Goal: Use online tool/utility: Utilize a website feature to perform a specific function

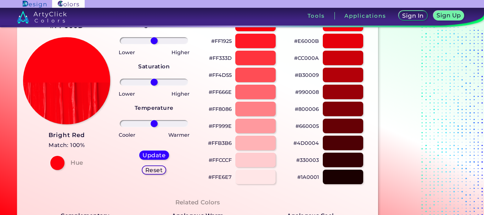
scroll to position [83, 0]
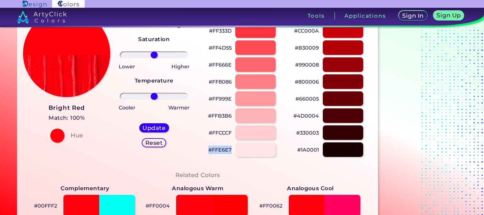
drag, startPoint x: 208, startPoint y: 148, endPoint x: 235, endPoint y: 145, distance: 27.1
click at [235, 145] on div "#FFE6E7" at bounding box center [241, 149] width 76 height 17
copy div "#FFE6E7"
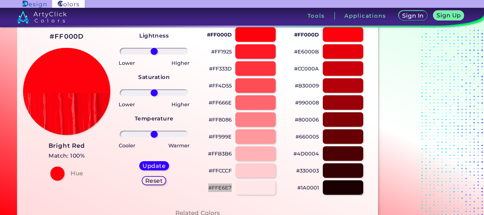
scroll to position [38, 0]
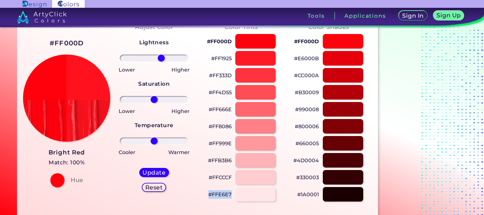
drag, startPoint x: 157, startPoint y: 58, endPoint x: 161, endPoint y: 58, distance: 4.2
type input "23"
click at [161, 58] on input "range" at bounding box center [154, 58] width 68 height 7
drag, startPoint x: 155, startPoint y: 99, endPoint x: 160, endPoint y: 99, distance: 5.7
type input "21"
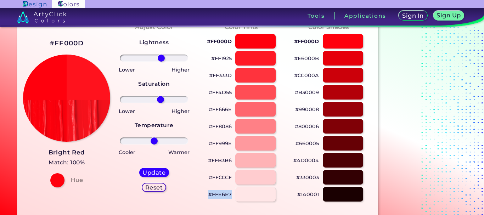
click at [160, 99] on input "range" at bounding box center [154, 99] width 68 height 7
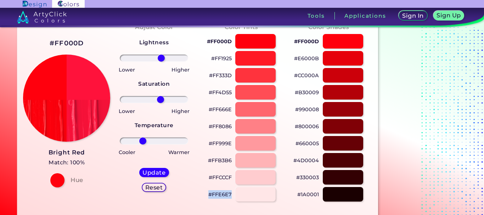
drag, startPoint x: 154, startPoint y: 139, endPoint x: 143, endPoint y: 139, distance: 11.3
type input "-37"
click at [143, 139] on input "range" at bounding box center [154, 140] width 68 height 7
click at [155, 172] on h5 "Update" at bounding box center [153, 172] width 21 height 5
type input "#ff123b"
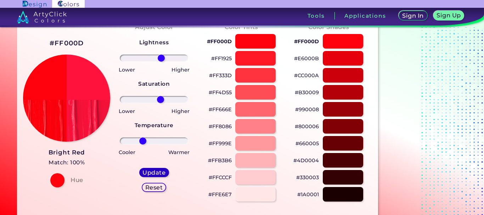
type input "0"
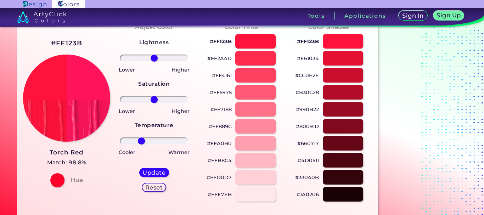
drag, startPoint x: 155, startPoint y: 141, endPoint x: 141, endPoint y: 140, distance: 13.5
type input "-41"
click at [141, 140] on input "range" at bounding box center [154, 140] width 68 height 7
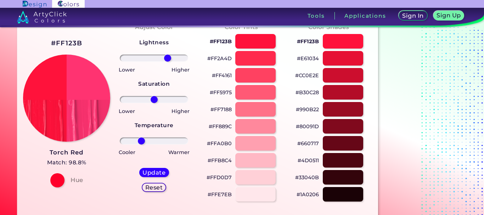
drag, startPoint x: 155, startPoint y: 57, endPoint x: 168, endPoint y: 58, distance: 12.8
type input "44"
click at [168, 58] on input "range" at bounding box center [154, 58] width 68 height 7
click at [155, 171] on h5 "Update" at bounding box center [153, 172] width 21 height 5
type input "#ff3371"
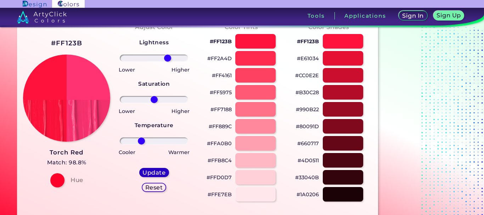
type input "0"
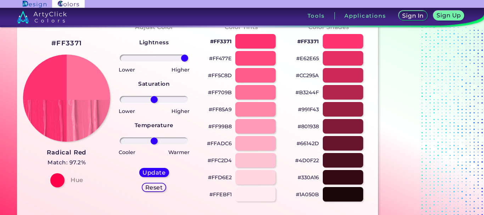
drag, startPoint x: 152, startPoint y: 57, endPoint x: 187, endPoint y: 57, distance: 34.7
type input "100"
click at [187, 57] on input "range" at bounding box center [154, 58] width 68 height 7
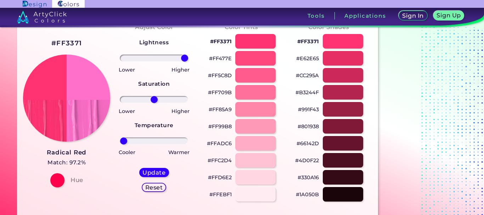
drag, startPoint x: 155, startPoint y: 143, endPoint x: 124, endPoint y: 147, distance: 31.5
type input "-99"
click at [124, 144] on input "range" at bounding box center [154, 140] width 68 height 7
drag, startPoint x: 154, startPoint y: 99, endPoint x: 184, endPoint y: 98, distance: 29.8
type input "97"
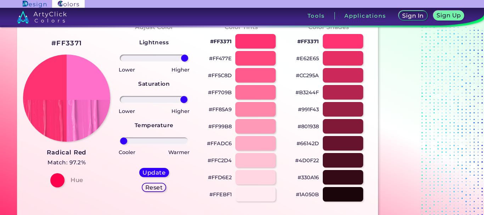
click at [184, 98] on input "range" at bounding box center [154, 99] width 68 height 7
click at [155, 170] on h5 "Update" at bounding box center [153, 172] width 21 height 5
type input "#ff70ca"
type input "0"
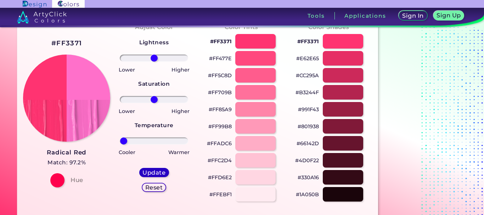
type input "0"
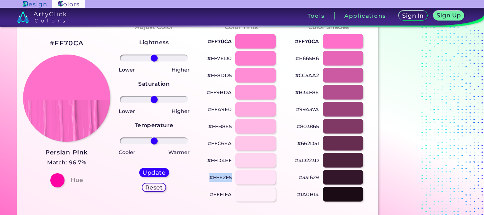
drag, startPoint x: 204, startPoint y: 173, endPoint x: 233, endPoint y: 174, distance: 29.0
click at [233, 174] on div "#FFE2F5" at bounding box center [241, 177] width 76 height 17
copy div "#FFE2F5"
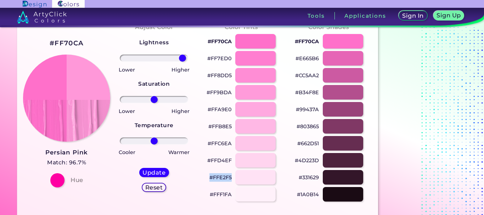
drag, startPoint x: 158, startPoint y: 58, endPoint x: 182, endPoint y: 58, distance: 24.8
click at [182, 58] on input "range" at bounding box center [154, 58] width 68 height 7
click at [151, 189] on h5 "Reset" at bounding box center [154, 187] width 16 height 5
type input "0"
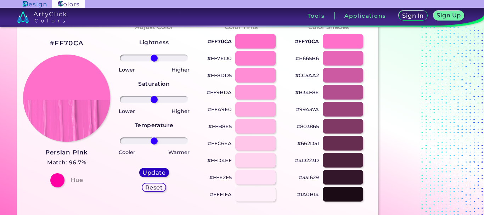
click at [155, 173] on h5 "Update" at bounding box center [153, 172] width 21 height 5
type input "#ff70cb"
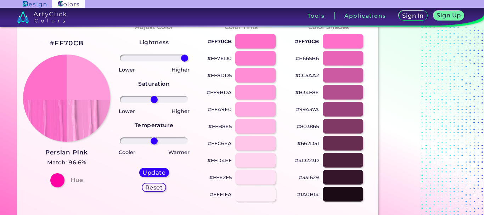
drag, startPoint x: 153, startPoint y: 58, endPoint x: 193, endPoint y: 64, distance: 40.9
type input "100"
click at [188, 62] on input "range" at bounding box center [154, 58] width 68 height 7
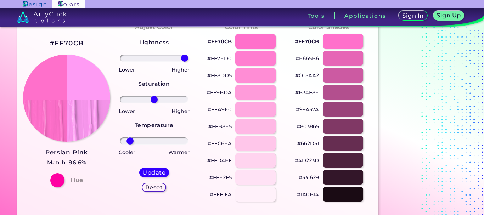
drag, startPoint x: 155, startPoint y: 141, endPoint x: 130, endPoint y: 143, distance: 25.6
type input "-78"
click at [130, 143] on input "range" at bounding box center [154, 140] width 68 height 7
click at [158, 171] on h5 "Update" at bounding box center [153, 172] width 21 height 5
type input "#ff9bf4"
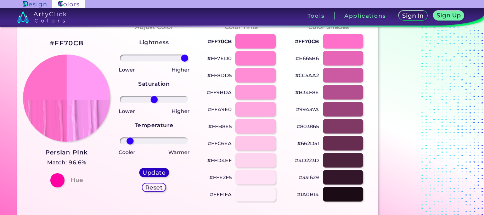
type input "0"
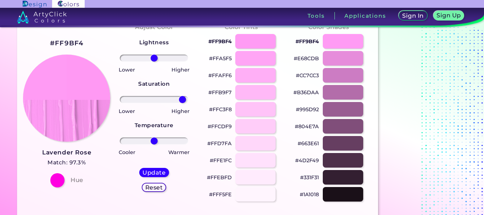
drag, startPoint x: 153, startPoint y: 98, endPoint x: 182, endPoint y: 98, distance: 29.0
type input "93"
click at [182, 98] on input "range" at bounding box center [154, 99] width 68 height 7
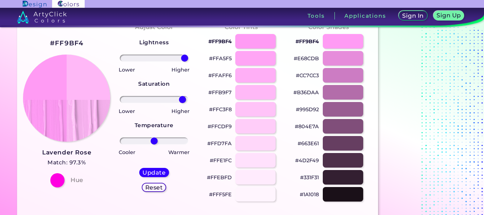
drag, startPoint x: 153, startPoint y: 56, endPoint x: 188, endPoint y: 53, distance: 35.5
type input "100"
click at [188, 55] on input "range" at bounding box center [154, 58] width 68 height 7
drag, startPoint x: 154, startPoint y: 140, endPoint x: 135, endPoint y: 138, distance: 19.2
type input "-62"
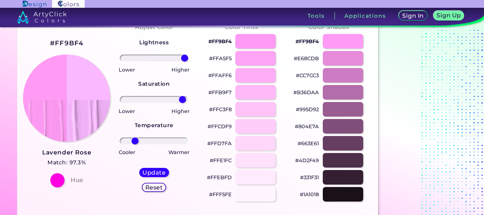
click at [135, 138] on input "range" at bounding box center [154, 140] width 68 height 7
click at [154, 173] on h5 "Update" at bounding box center [153, 172] width 21 height 5
type input "#f9b8ff"
type input "0"
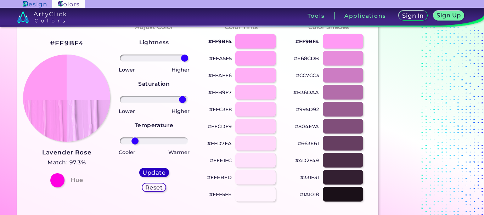
type input "0"
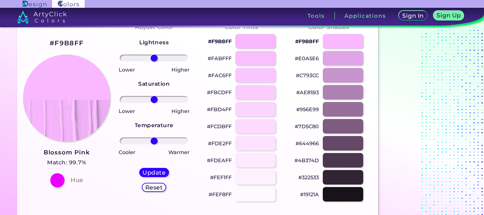
click at [257, 179] on div at bounding box center [255, 177] width 41 height 15
type input "#fef1ff"
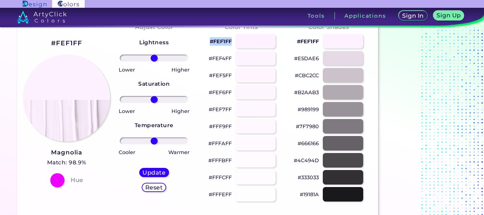
drag, startPoint x: 206, startPoint y: 39, endPoint x: 235, endPoint y: 39, distance: 28.3
click at [235, 39] on div "#FEF1FF" at bounding box center [241, 41] width 76 height 17
